Goal: Task Accomplishment & Management: Use online tool/utility

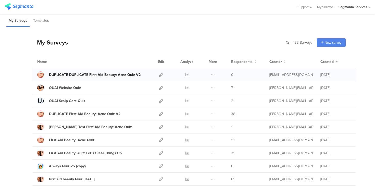
click at [136, 74] on div "DUPLICATE DUPLICATE First Aid Beauty: Acne Quiz V2" at bounding box center [95, 74] width 92 height 5
click at [163, 73] on div at bounding box center [161, 74] width 11 height 13
click at [160, 74] on icon at bounding box center [161, 75] width 4 height 4
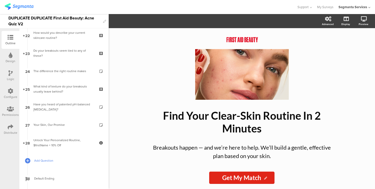
scroll to position [515, 0]
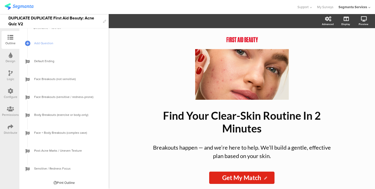
click at [61, 181] on div "Print Outline" at bounding box center [64, 182] width 21 height 5
